Goal: Find contact information: Obtain details needed to contact an individual or organization

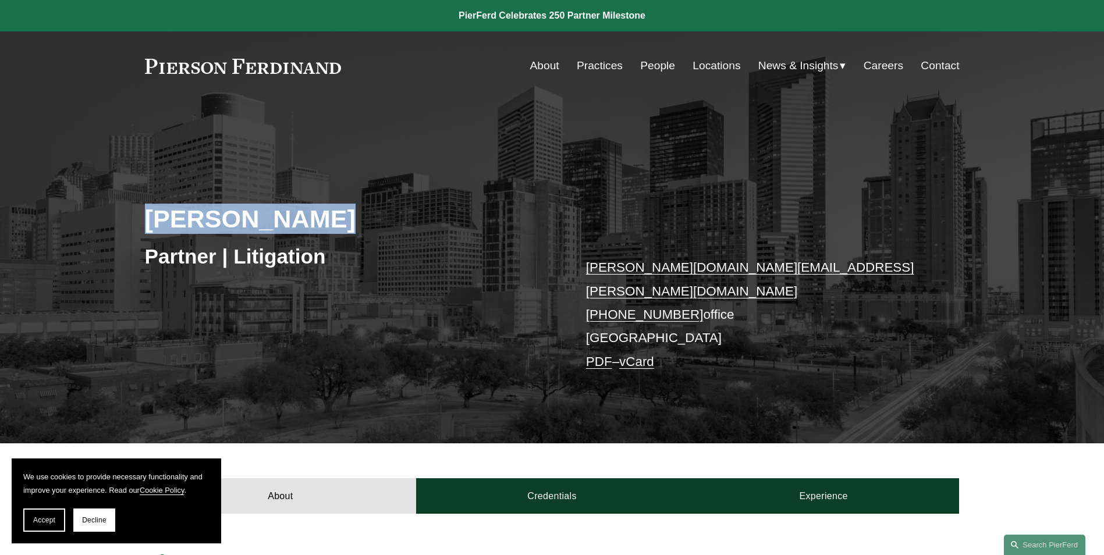
drag, startPoint x: 141, startPoint y: 223, endPoint x: 314, endPoint y: 219, distance: 172.3
click at [314, 219] on div "Andrea L. Kim Partner | Litigation andrea.kim@pierferd.com +1.832.460.8140 offi…" at bounding box center [552, 289] width 1104 height 310
copy h2 "Andrea L. Kim"
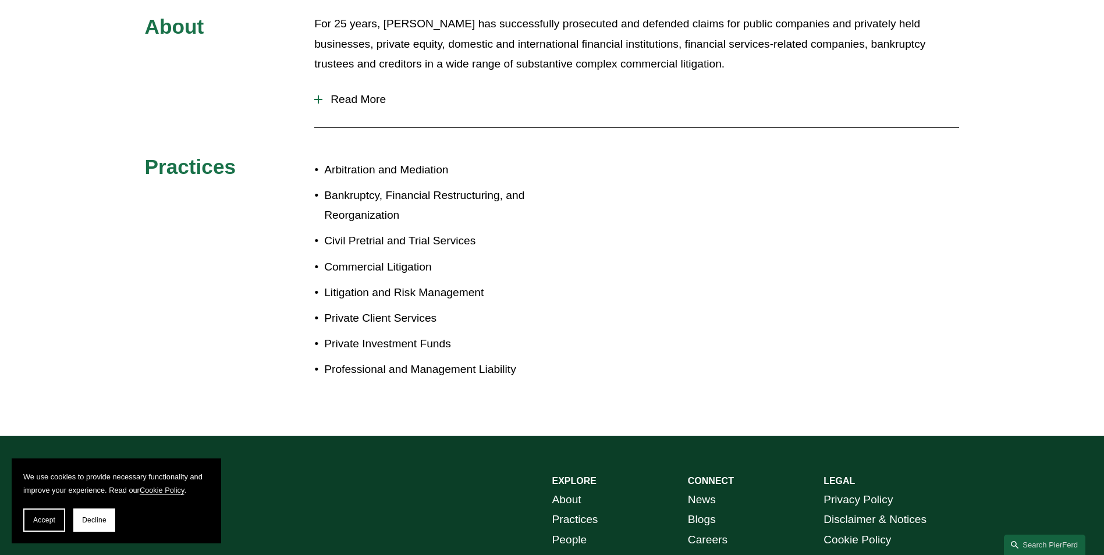
scroll to position [672, 0]
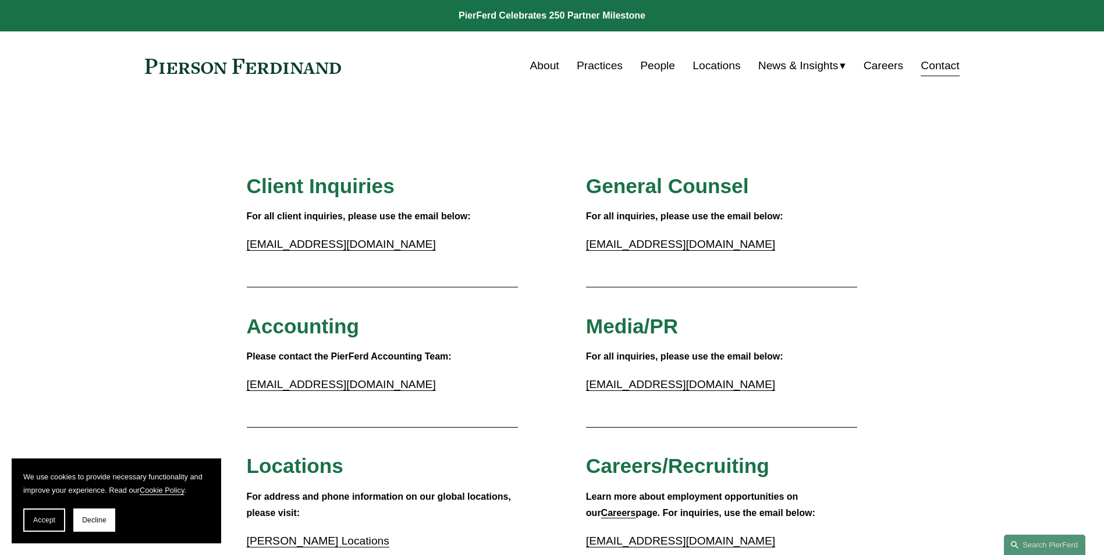
click at [701, 74] on link "Locations" at bounding box center [717, 66] width 48 height 22
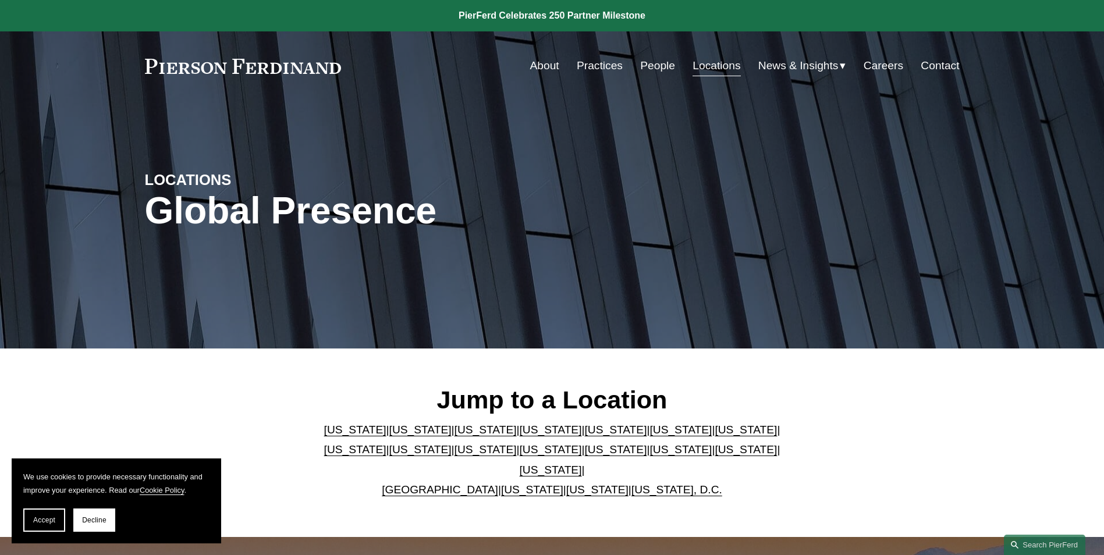
click at [582, 464] on link "[US_STATE]" at bounding box center [551, 470] width 62 height 12
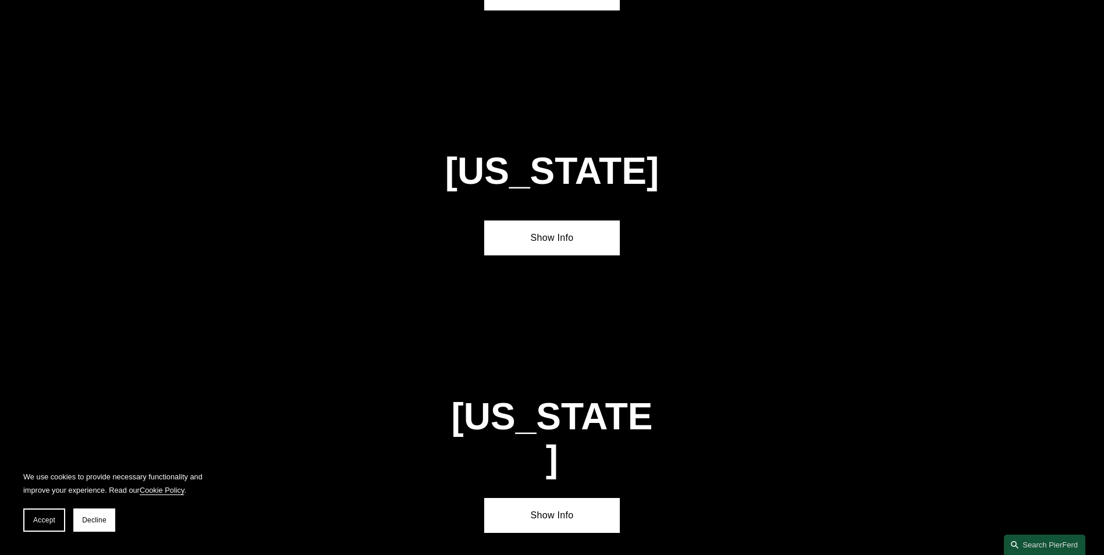
scroll to position [3965, 0]
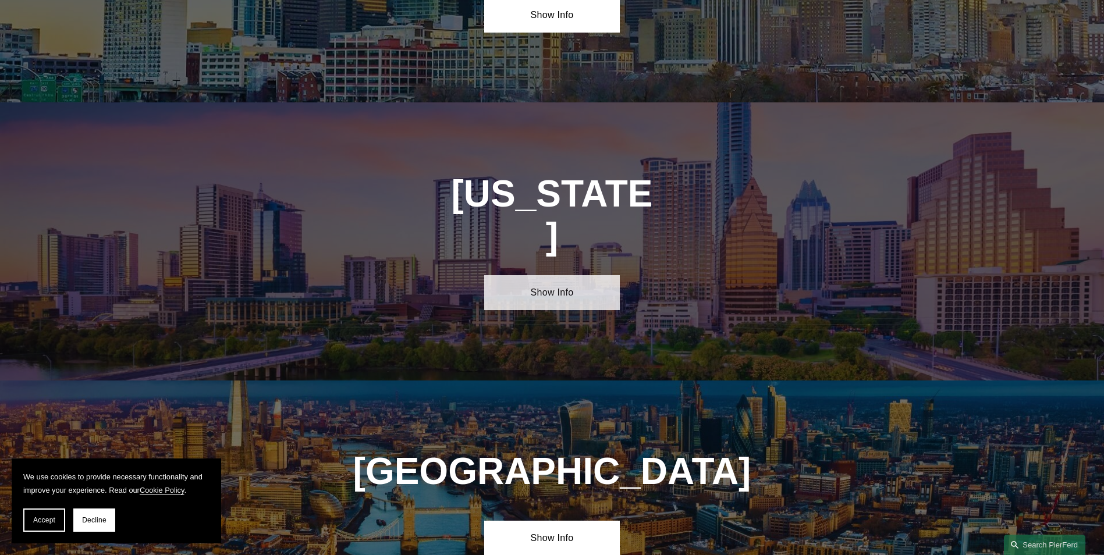
click at [562, 275] on link "Show Info" at bounding box center [552, 292] width 136 height 35
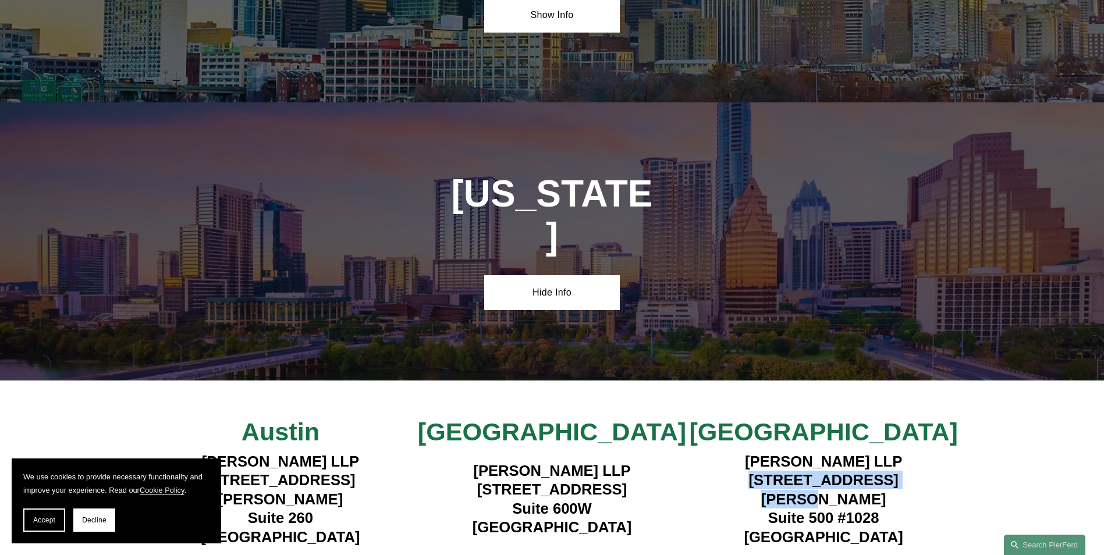
drag, startPoint x: 790, startPoint y: 348, endPoint x: 918, endPoint y: 355, distance: 127.6
click at [918, 452] on h4 "[PERSON_NAME] LLP [STREET_ADDRESS][PERSON_NAME]" at bounding box center [824, 499] width 272 height 94
copy h4 "[STREET_ADDRESS][PERSON_NAME]"
